Goal: Information Seeking & Learning: Check status

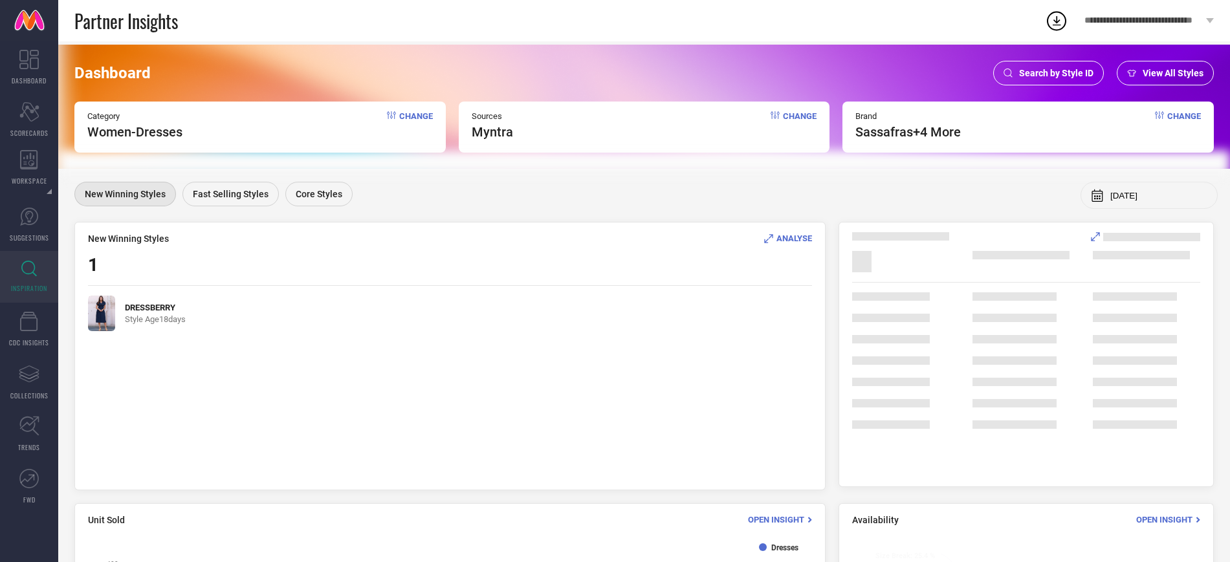
click at [1033, 71] on span "Search by Style ID" at bounding box center [1056, 73] width 74 height 10
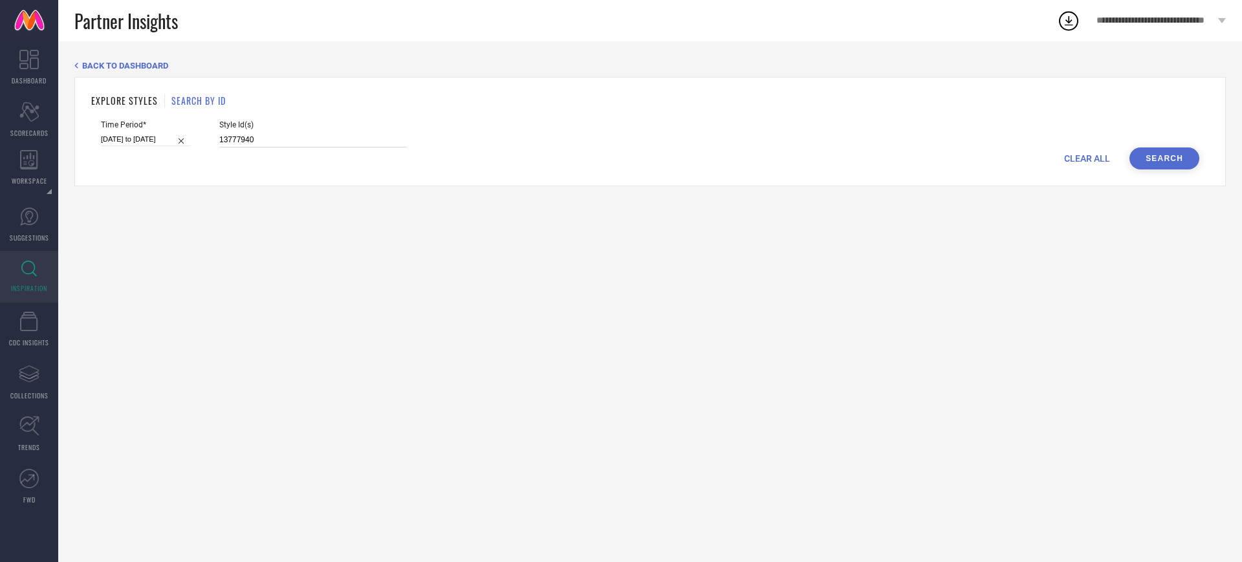
click at [289, 141] on input "13777940" at bounding box center [313, 140] width 188 height 15
paste input "33283533"
type input "33283533"
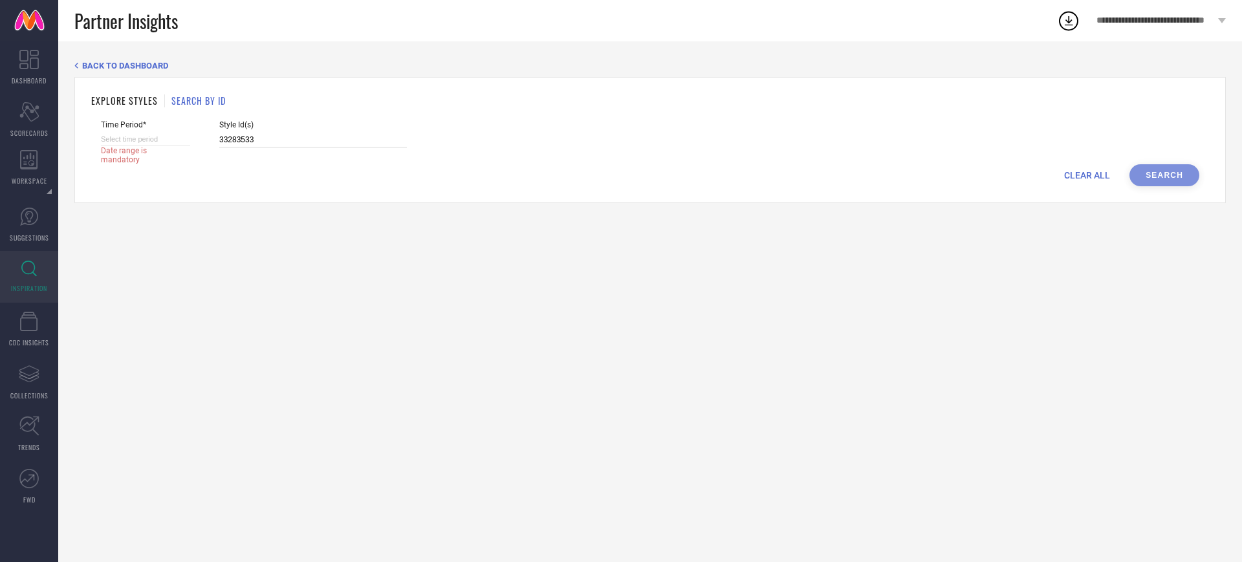
click at [186, 137] on input at bounding box center [145, 140] width 89 height 14
select select "8"
select select "2025"
select select "9"
select select "2025"
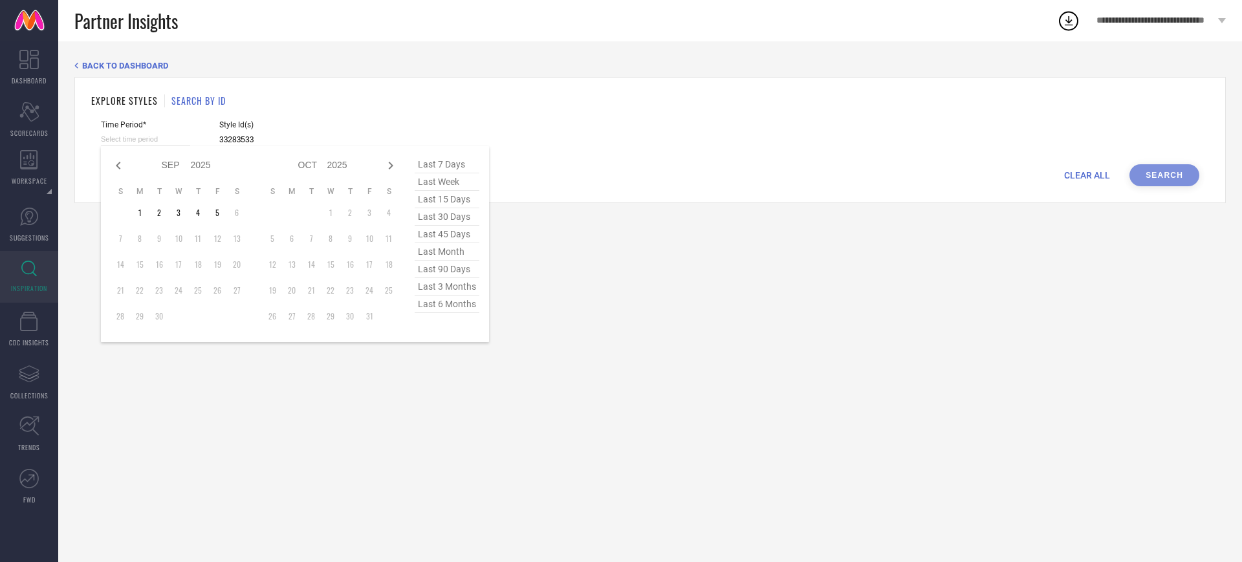
type input "33283533"
click at [462, 205] on span "last 15 days" at bounding box center [447, 199] width 65 height 17
type input "[DATE] to [DATE]"
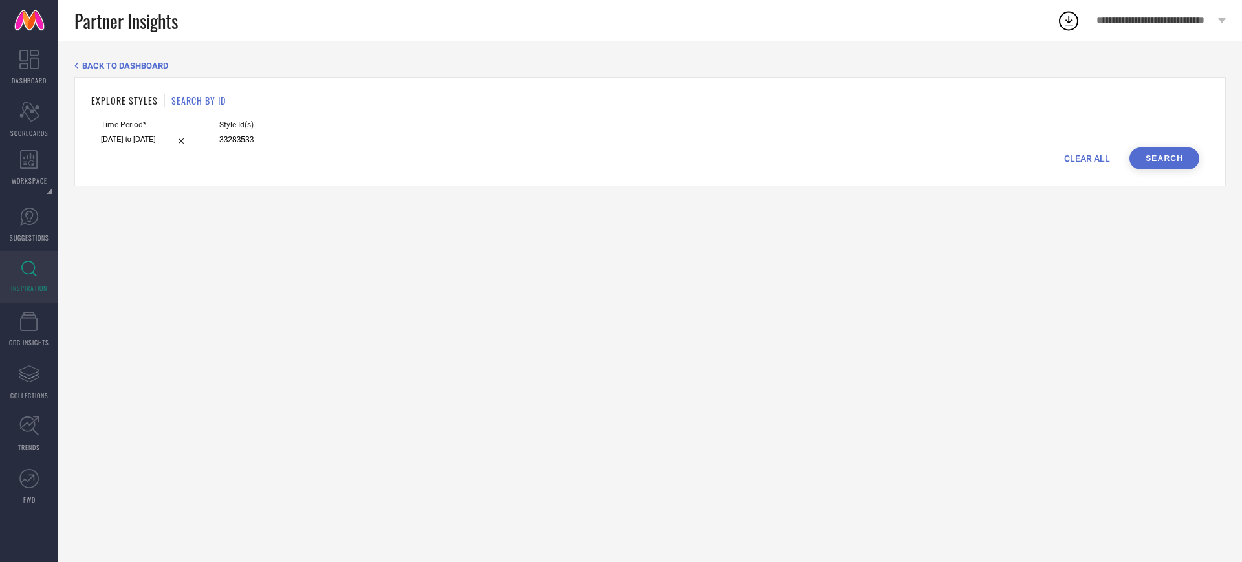
click at [1175, 162] on button "Search" at bounding box center [1165, 159] width 70 height 22
